Goal: Task Accomplishment & Management: Use online tool/utility

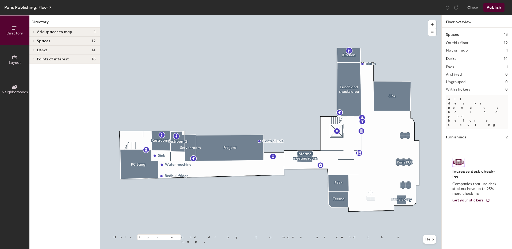
click at [35, 41] on span at bounding box center [33, 41] width 5 height 3
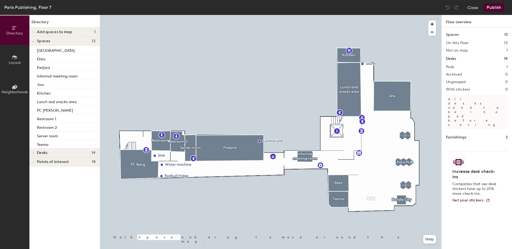
click at [35, 41] on div at bounding box center [32, 41] width 7 height 9
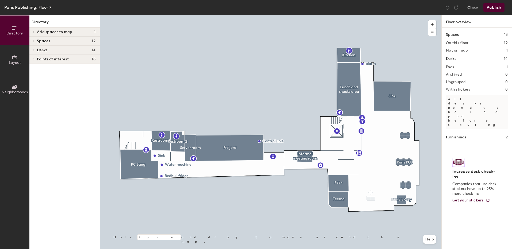
click at [13, 59] on icon at bounding box center [15, 58] width 6 height 6
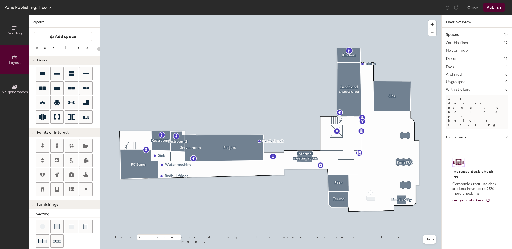
click at [13, 59] on icon at bounding box center [15, 58] width 6 height 6
click at [18, 32] on span "Directory" at bounding box center [14, 33] width 17 height 5
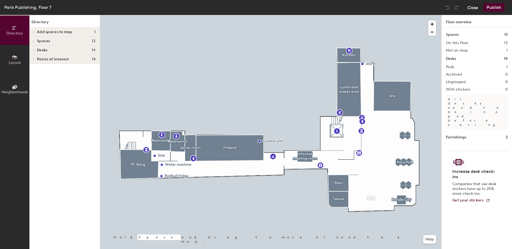
click at [471, 9] on button "Close" at bounding box center [472, 7] width 11 height 9
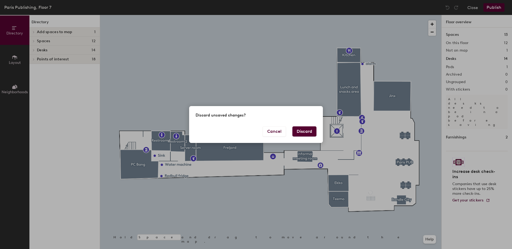
click at [306, 132] on button "Discard" at bounding box center [304, 132] width 24 height 10
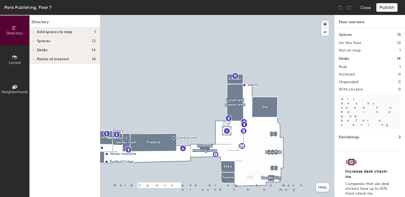
click at [326, 24] on span "button" at bounding box center [325, 24] width 8 height 8
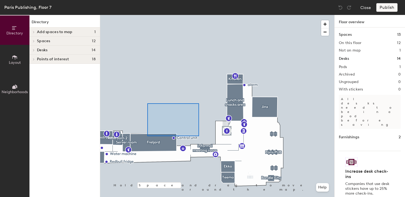
click at [147, 15] on div at bounding box center [217, 15] width 234 height 0
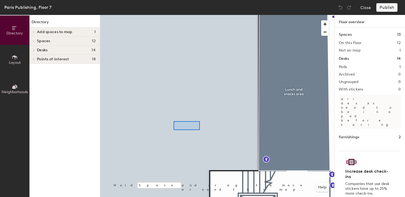
click at [173, 121] on div at bounding box center [186, 125] width 26 height 9
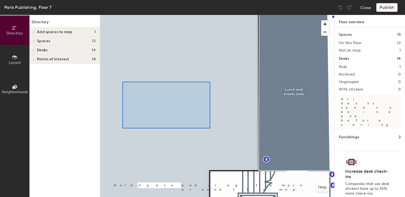
click at [120, 15] on div at bounding box center [217, 15] width 234 height 0
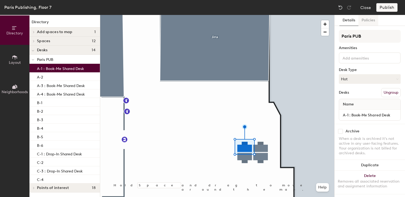
click at [366, 20] on button "Policies" at bounding box center [368, 20] width 20 height 11
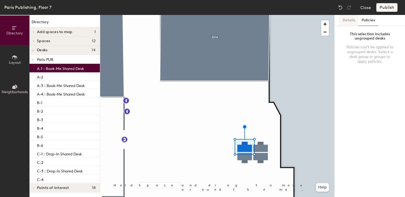
click at [350, 22] on button "Details" at bounding box center [348, 20] width 19 height 11
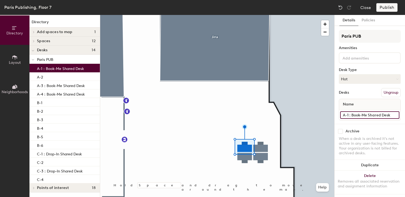
click at [364, 116] on input "A-1 : Book-Me Shared Desk" at bounding box center [369, 115] width 59 height 7
click at [363, 109] on div "Name" at bounding box center [369, 104] width 61 height 11
click at [359, 79] on button "Hot" at bounding box center [369, 79] width 62 height 10
click at [357, 113] on div "Hoteled" at bounding box center [366, 112] width 54 height 8
click at [386, 8] on button "Publish" at bounding box center [386, 7] width 21 height 9
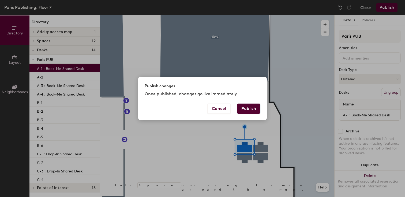
drag, startPoint x: 253, startPoint y: 108, endPoint x: 261, endPoint y: 112, distance: 8.9
click at [253, 108] on button "Publish" at bounding box center [248, 109] width 23 height 10
